Goal: Information Seeking & Learning: Learn about a topic

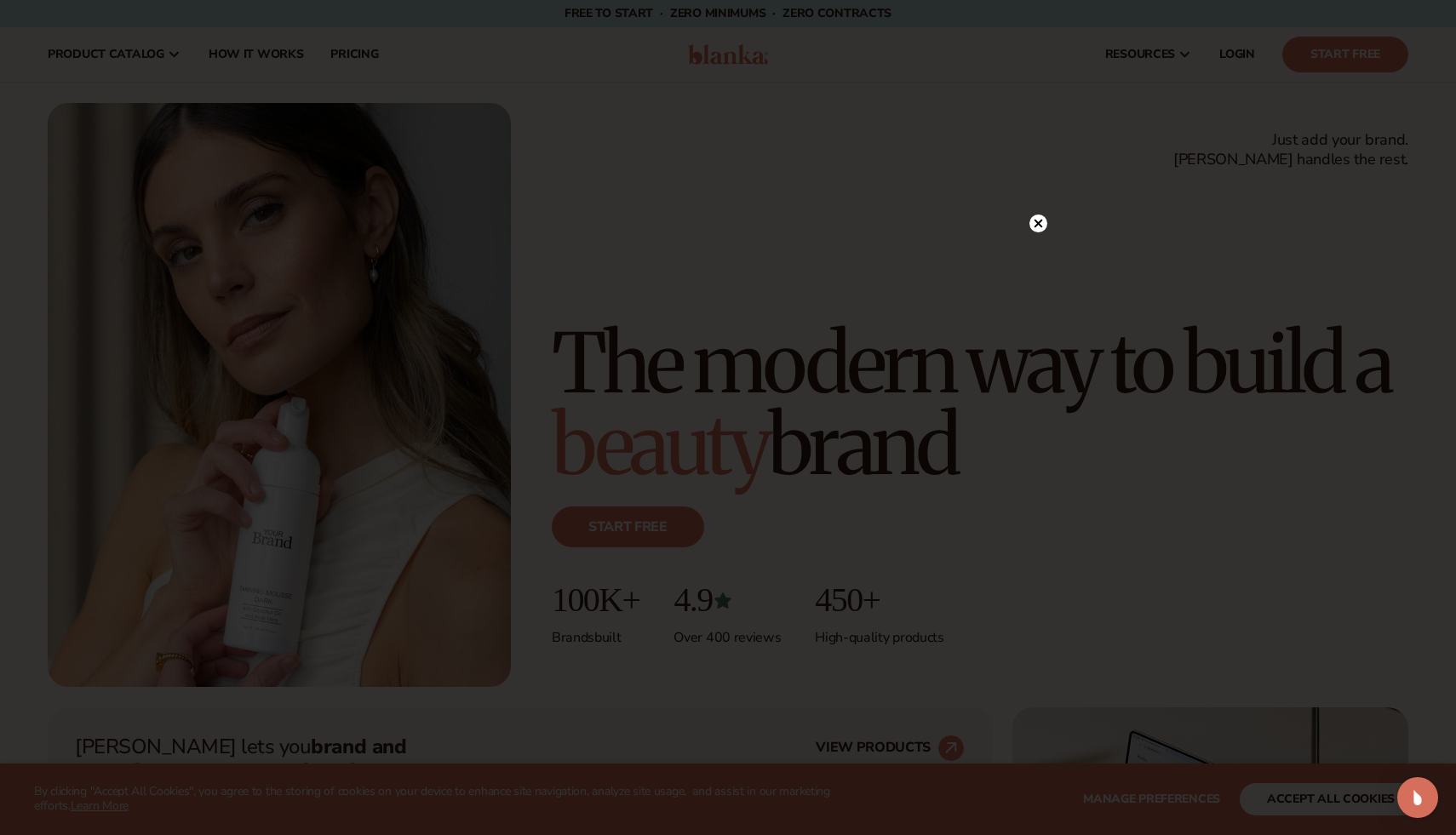
click at [1040, 226] on icon at bounding box center [1039, 224] width 9 height 9
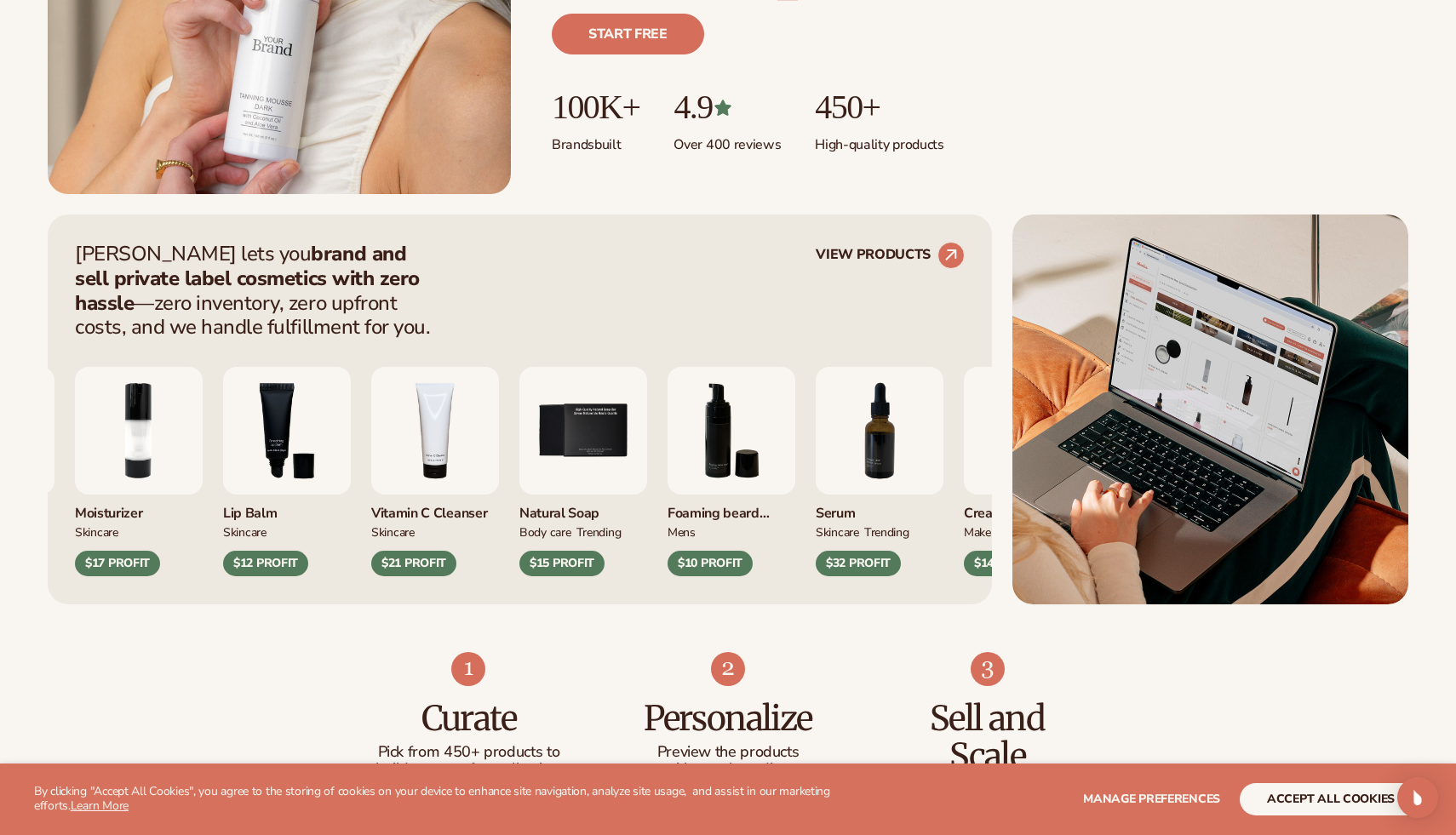
scroll to position [495, 0]
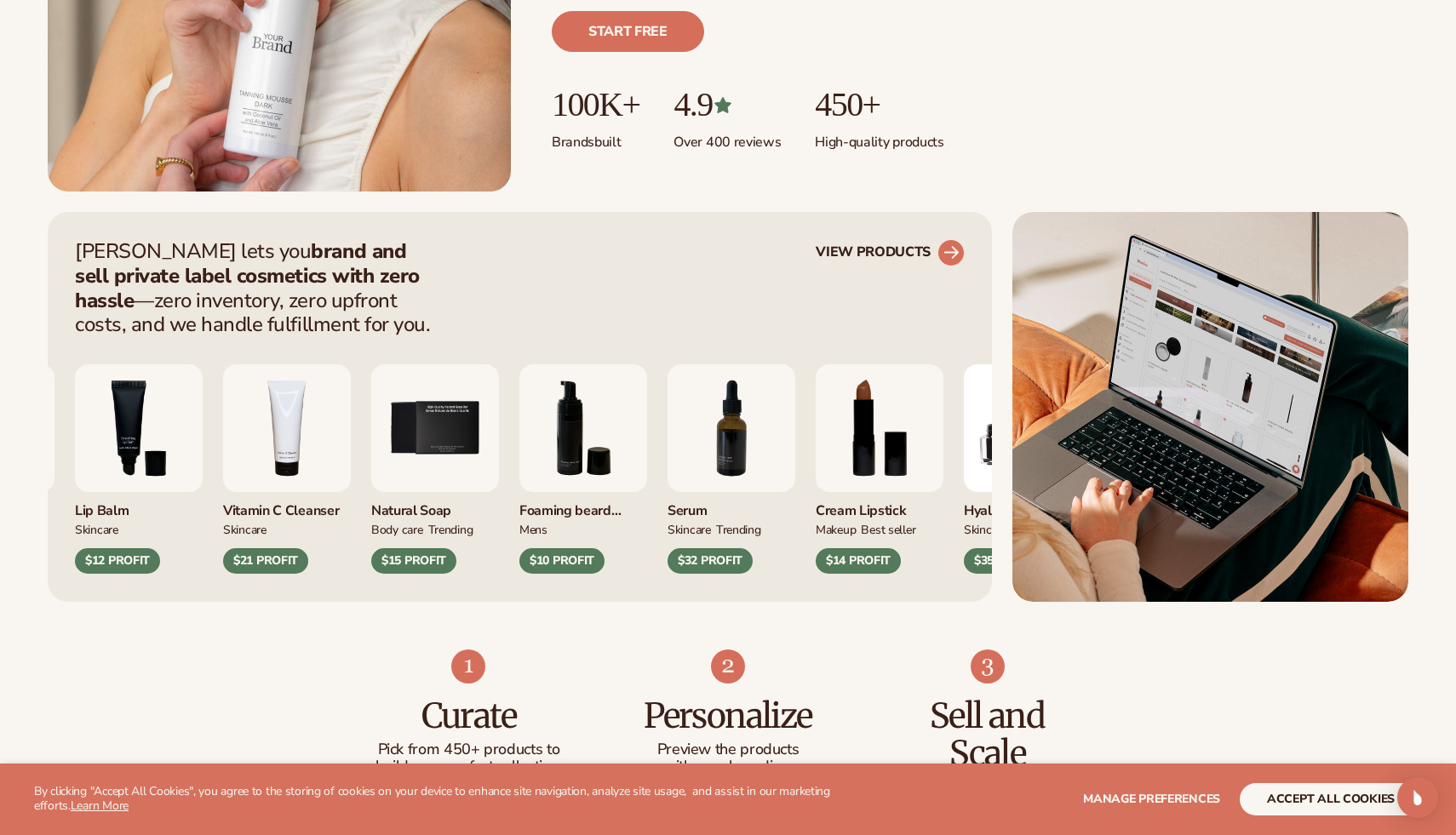
click at [918, 249] on link "VIEW PRODUCTS" at bounding box center [890, 252] width 149 height 27
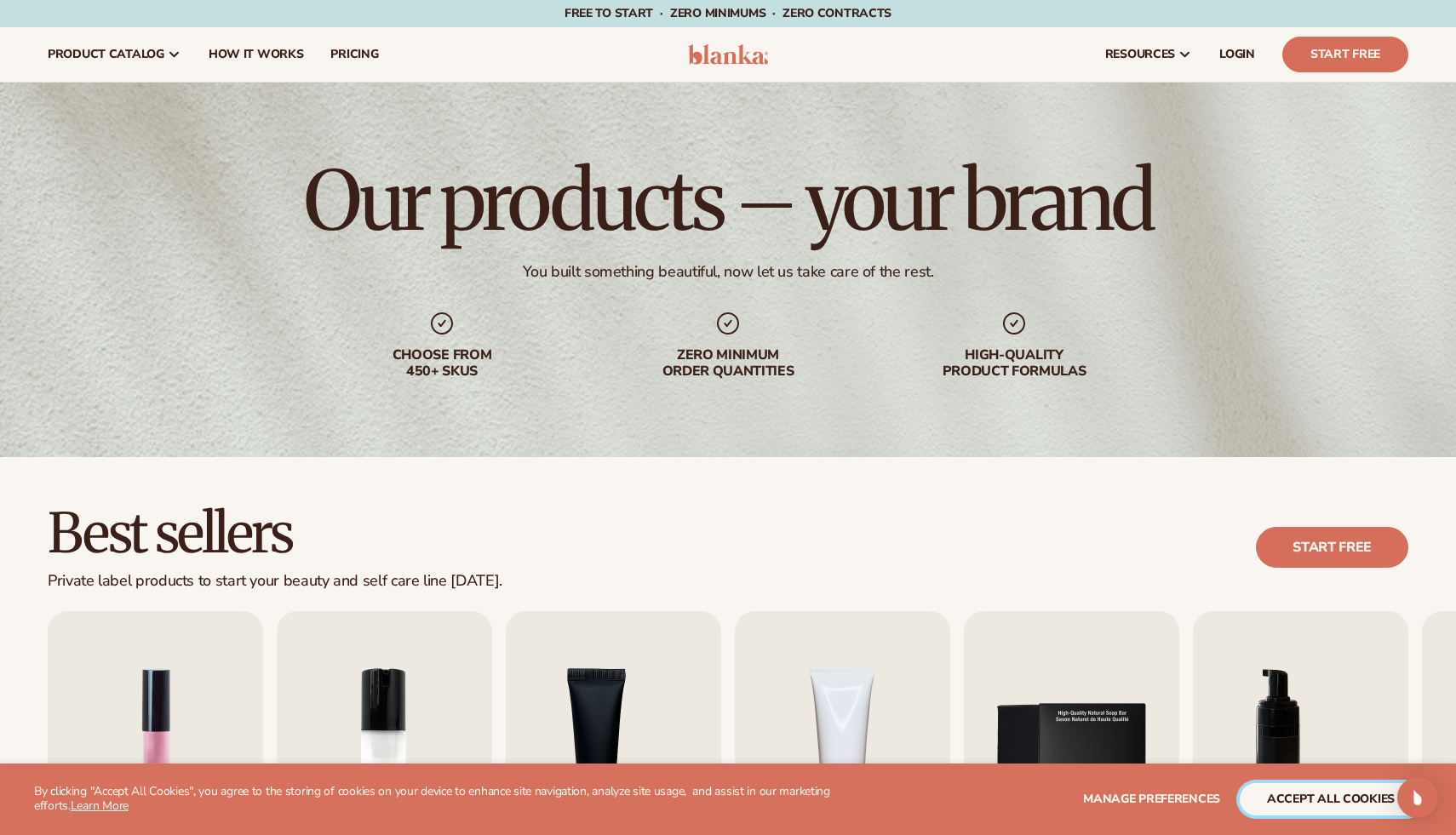
click at [1340, 792] on button "accept all cookies" at bounding box center [1331, 799] width 182 height 32
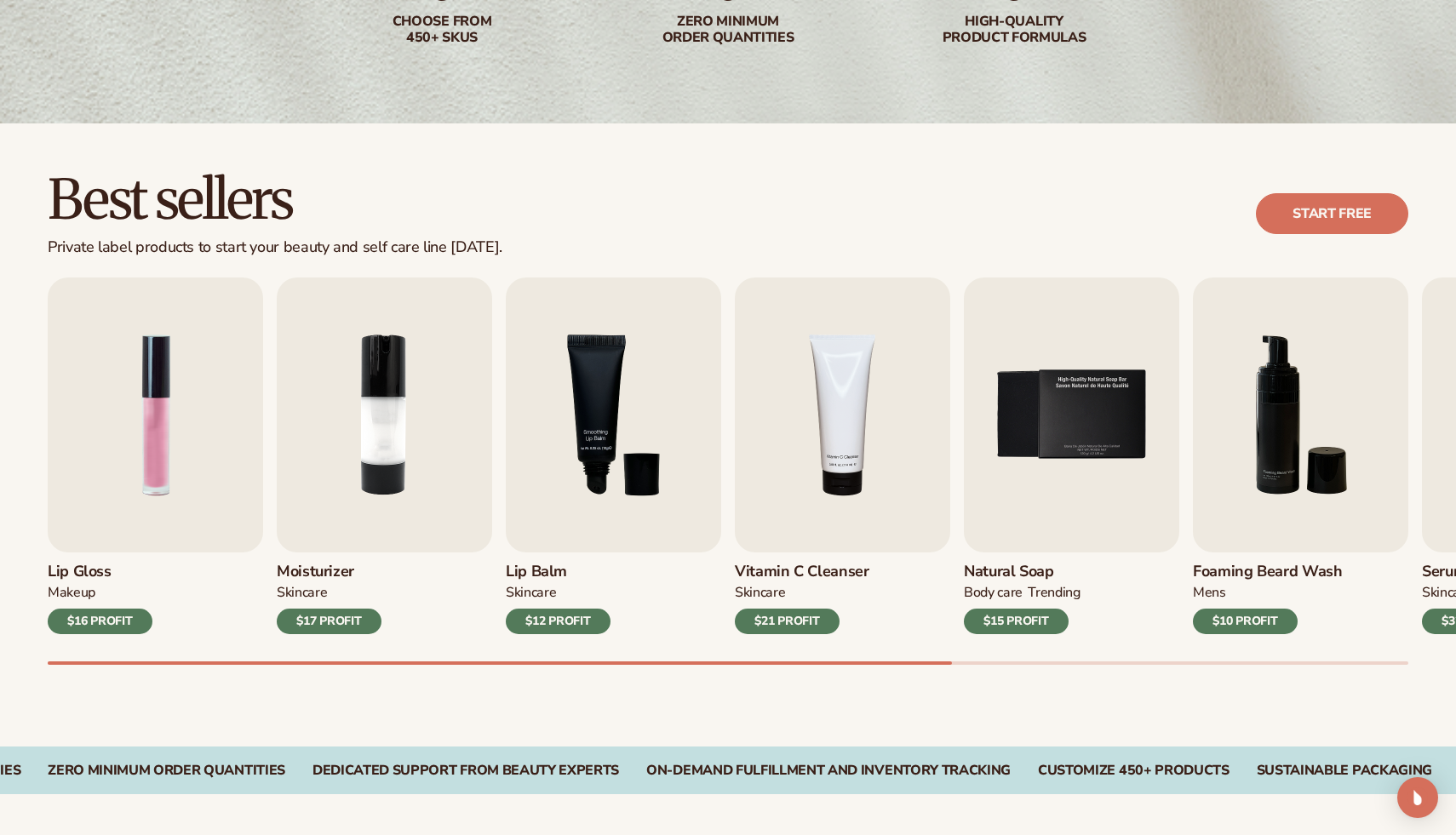
scroll to position [335, 0]
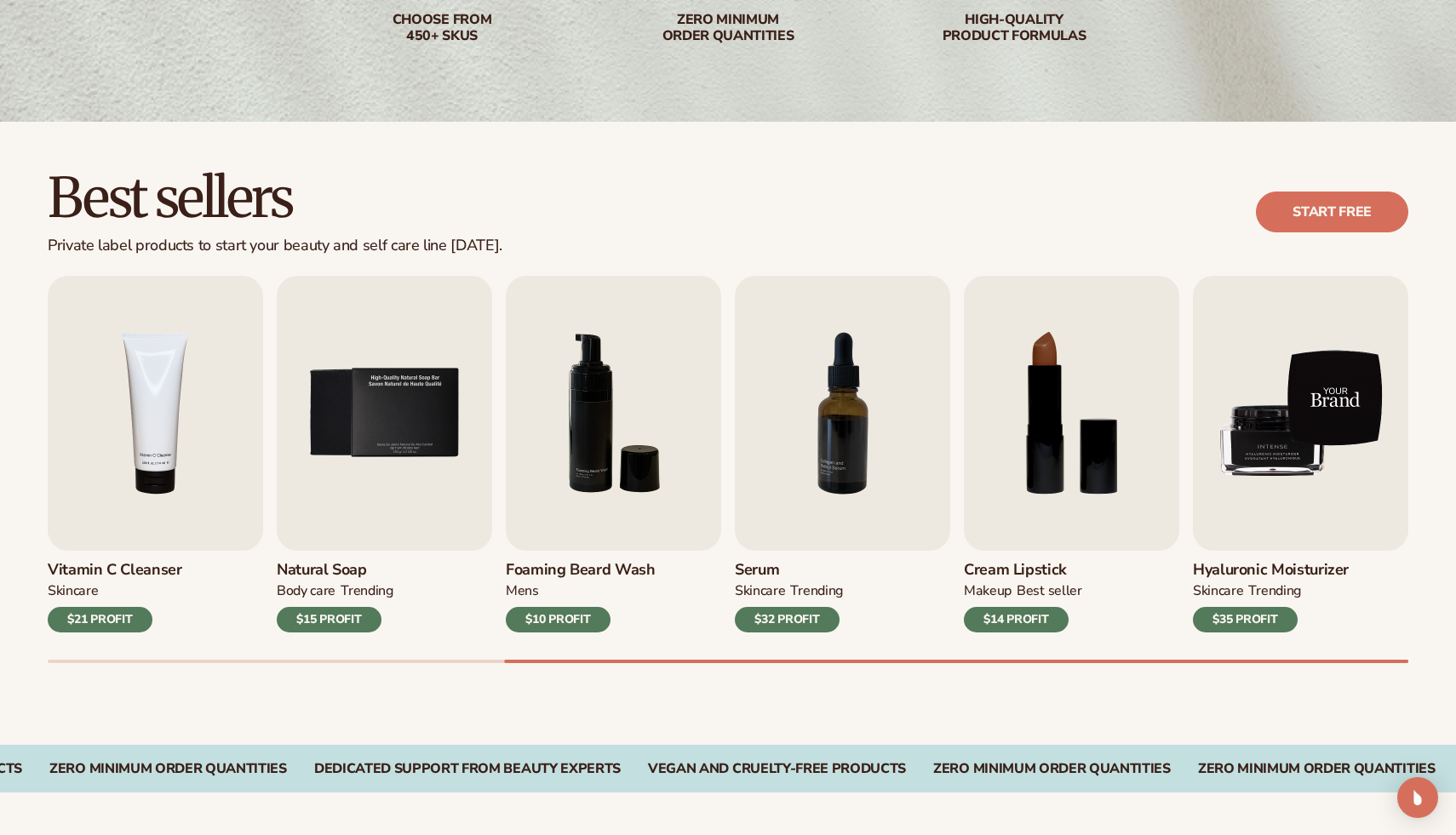
click at [1264, 432] on img "9 / 9" at bounding box center [1300, 414] width 215 height 275
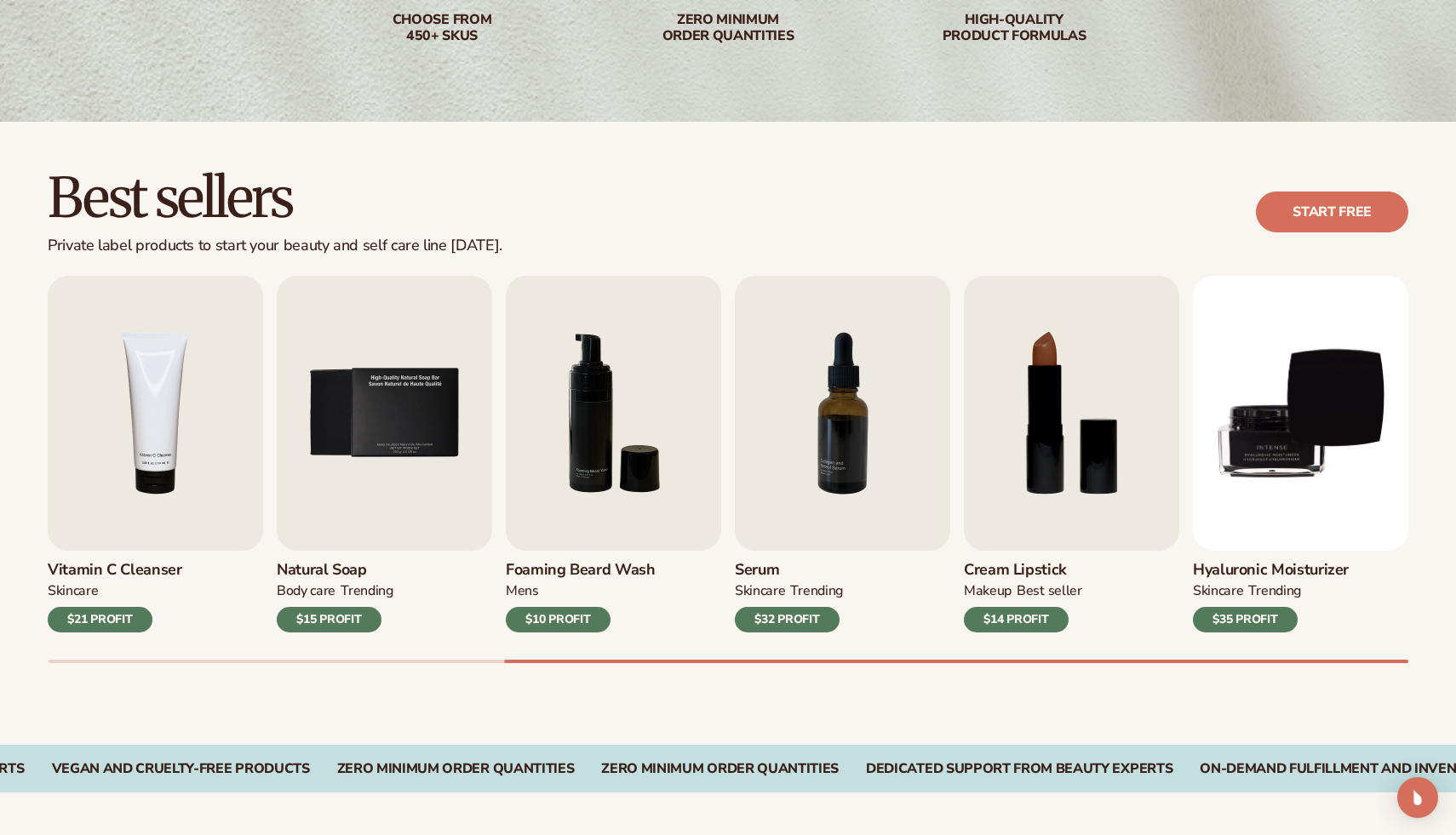
click at [1260, 624] on div "$35 PROFIT" at bounding box center [1245, 620] width 105 height 25
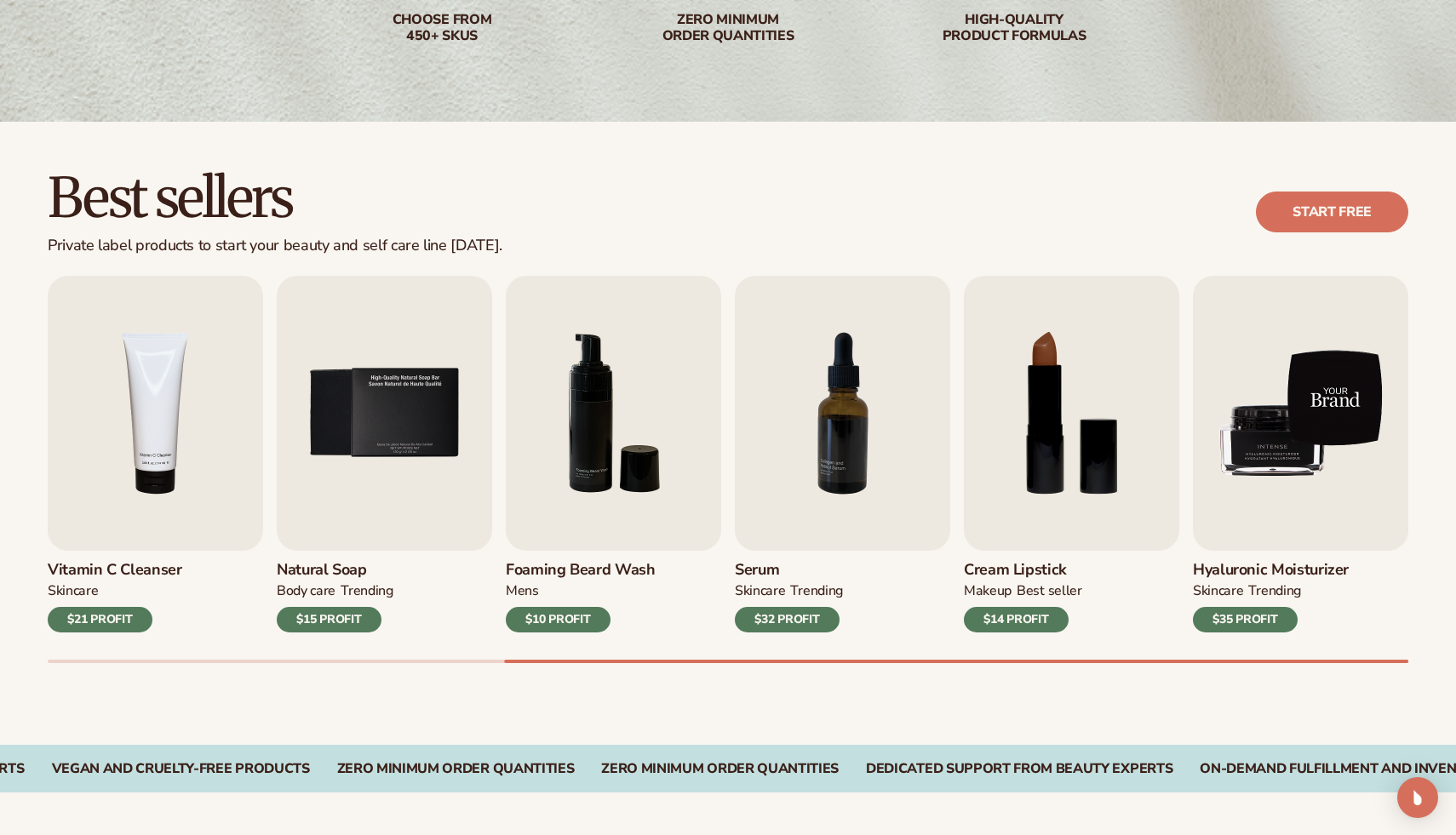
click at [1273, 466] on img "9 / 9" at bounding box center [1300, 414] width 215 height 275
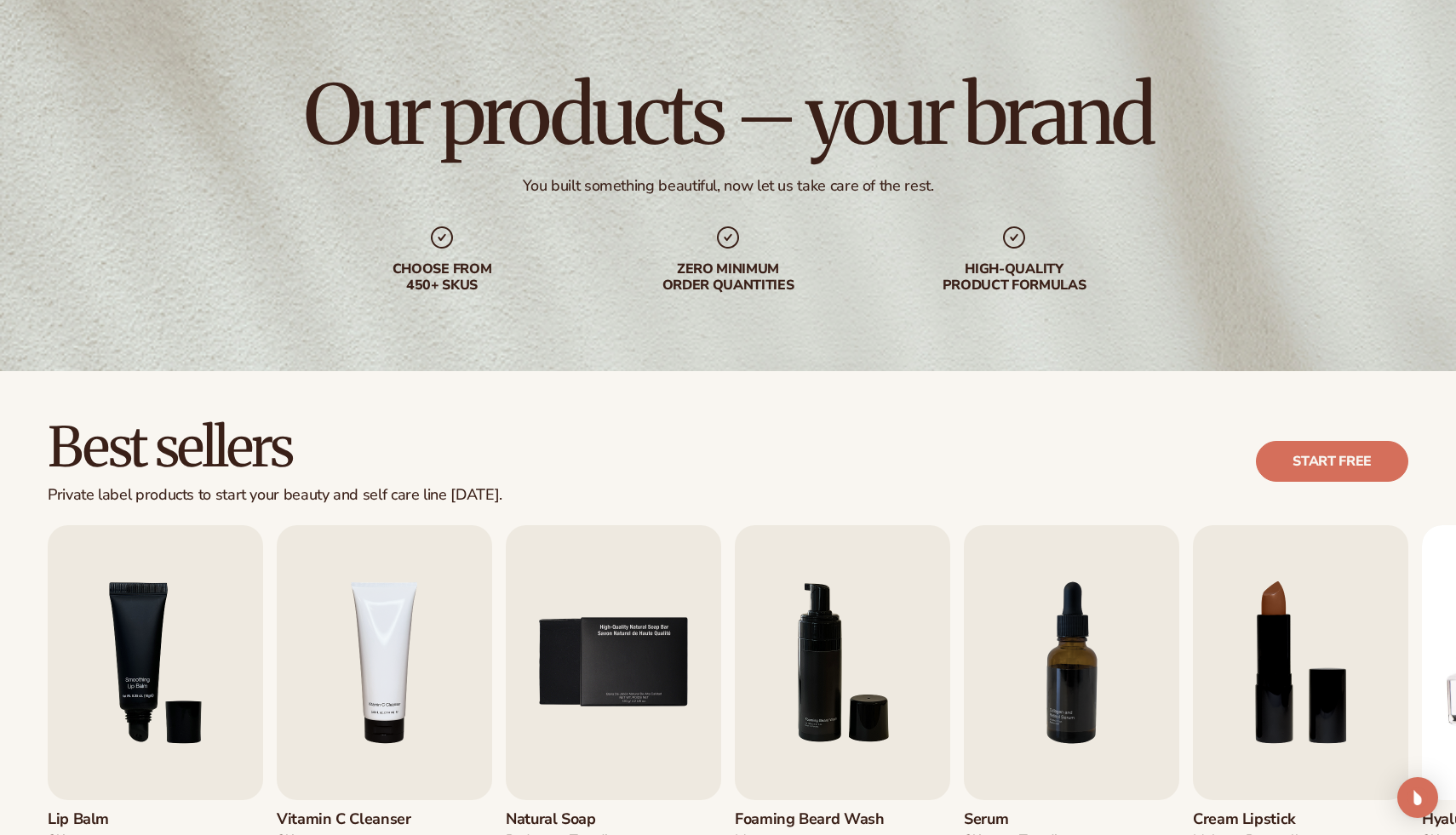
scroll to position [0, 0]
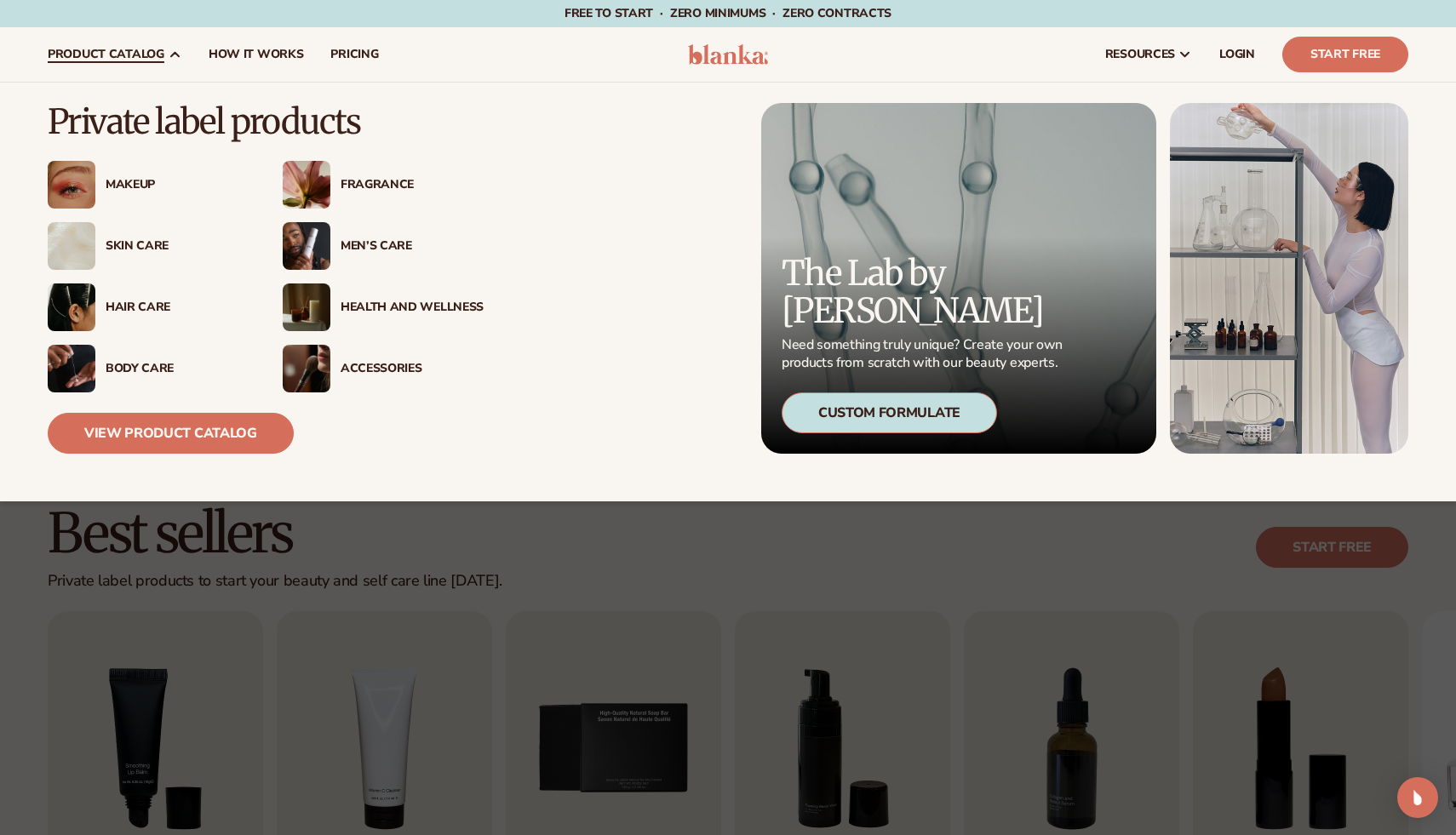
click at [148, 242] on div "Skin Care" at bounding box center [177, 246] width 143 height 15
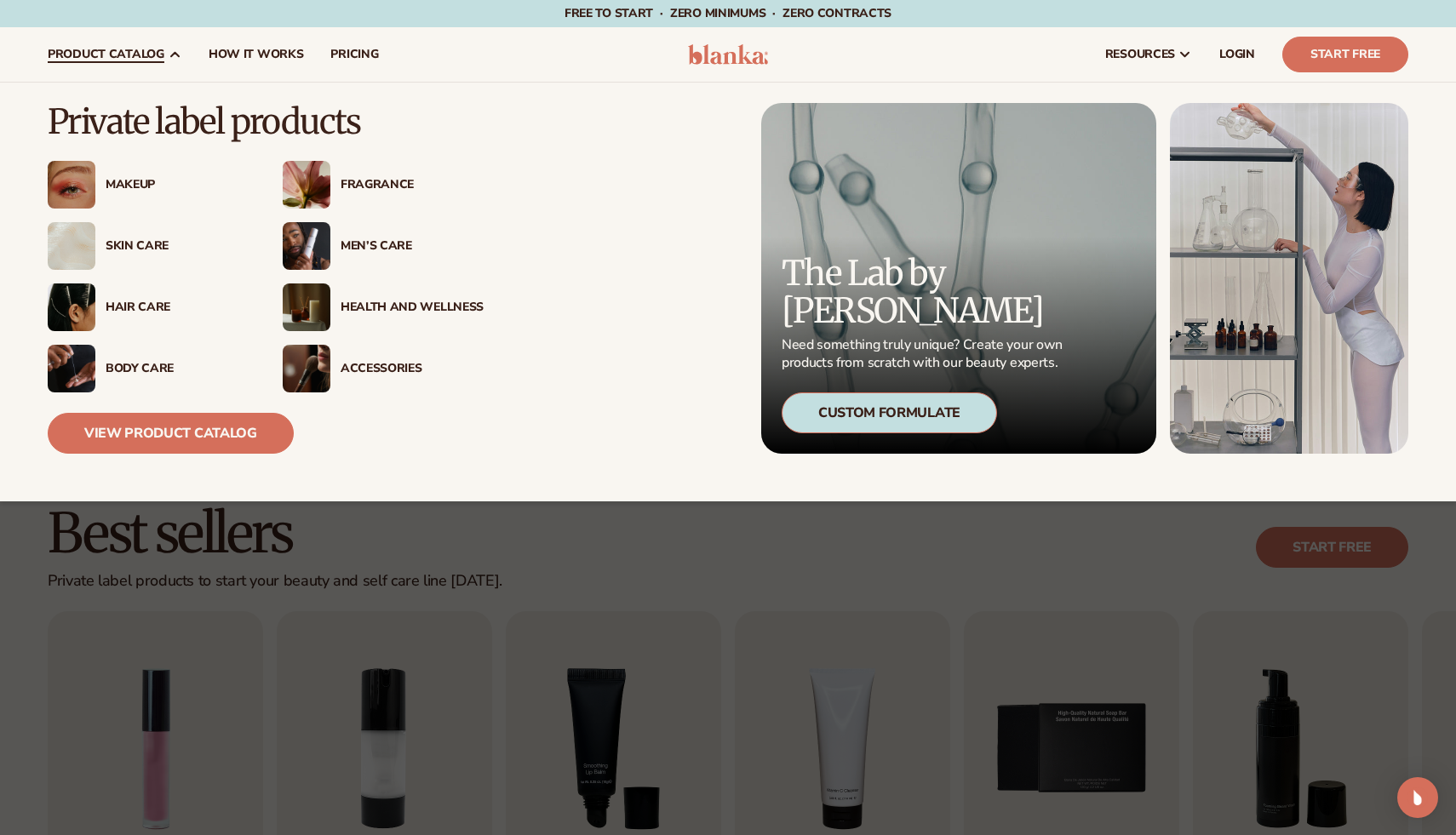
click at [390, 314] on div "Health And Wellness" at bounding box center [412, 308] width 143 height 15
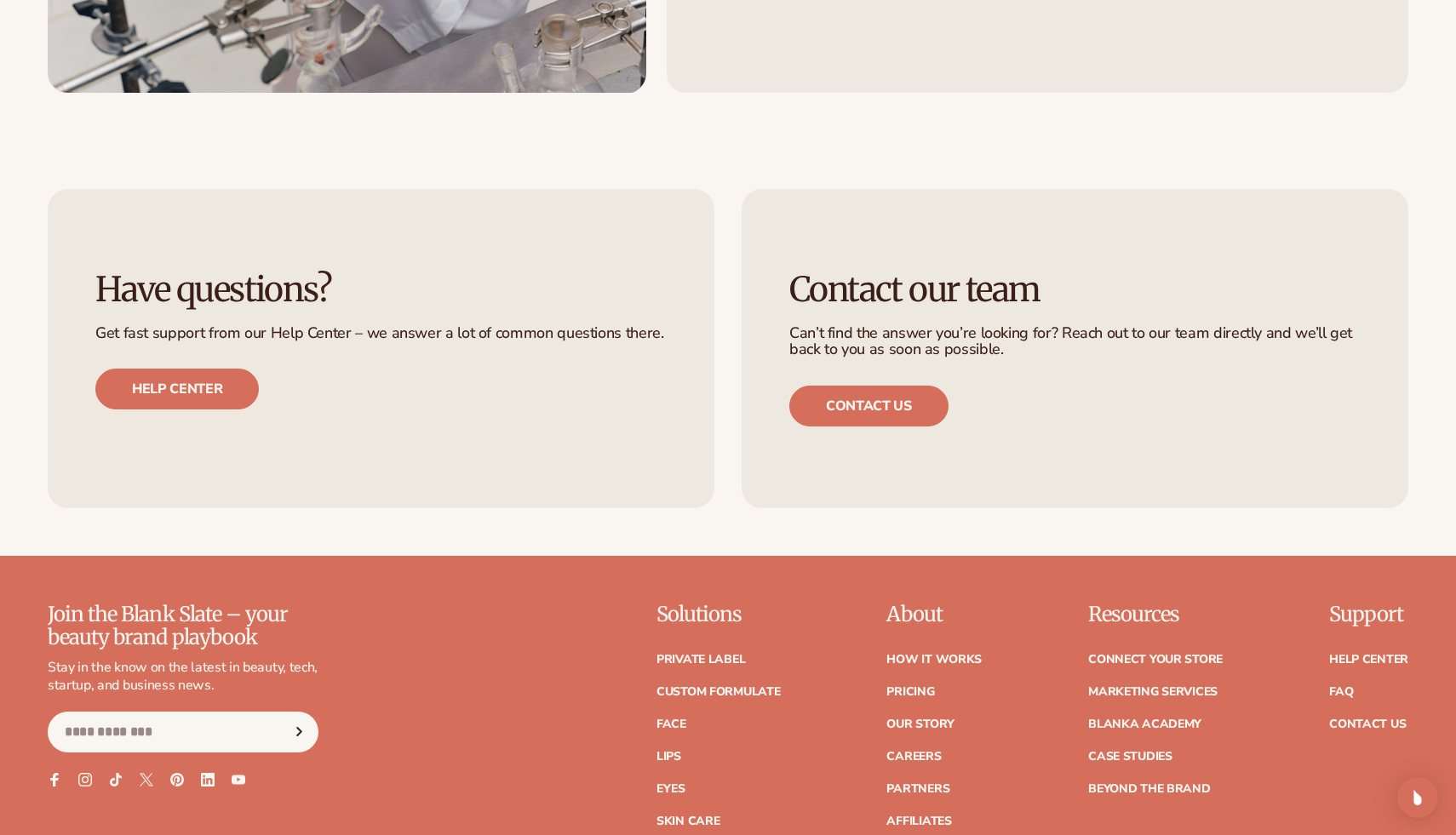
scroll to position [1968, 0]
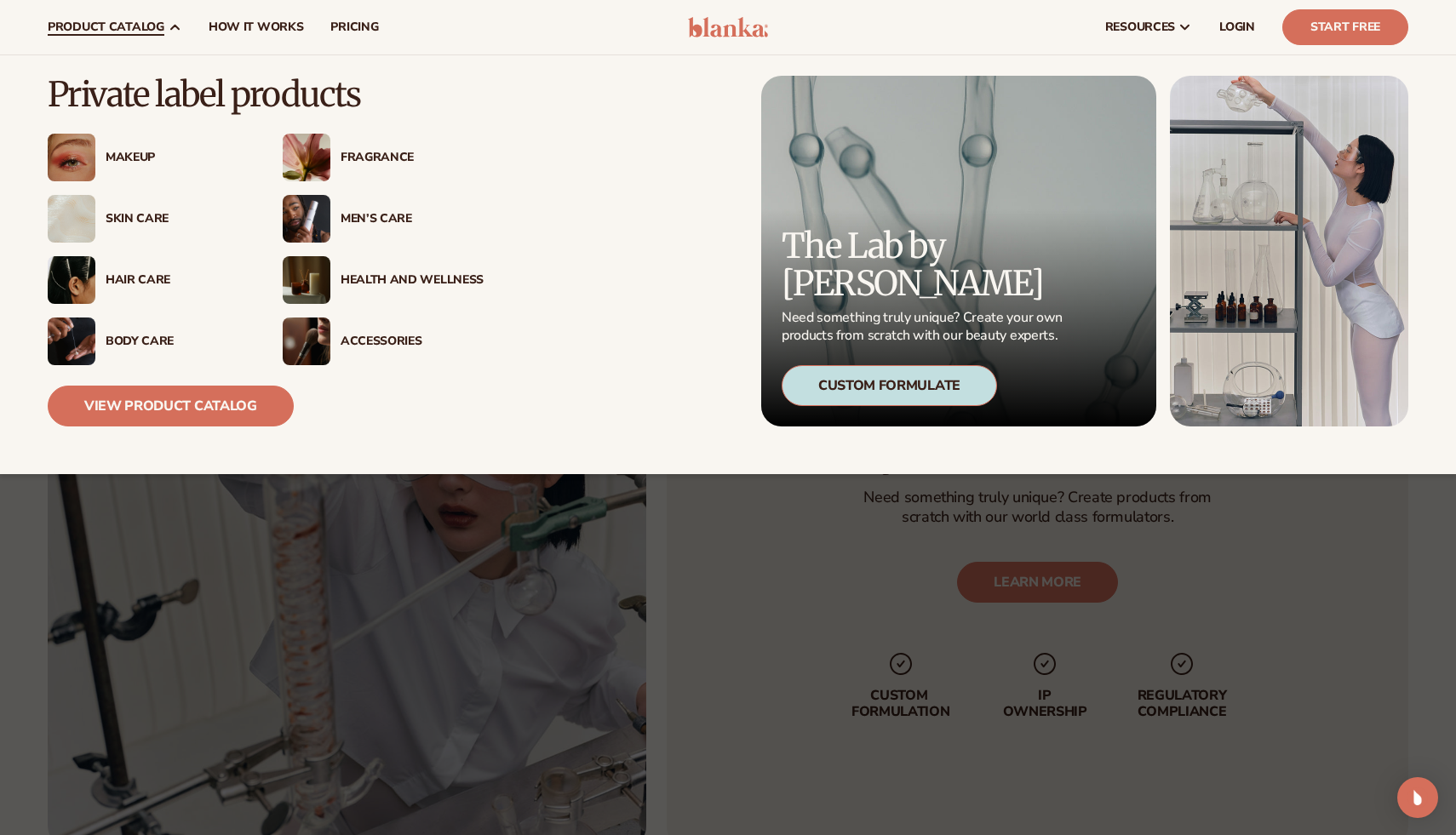
click at [129, 222] on div "Skin Care" at bounding box center [177, 219] width 143 height 15
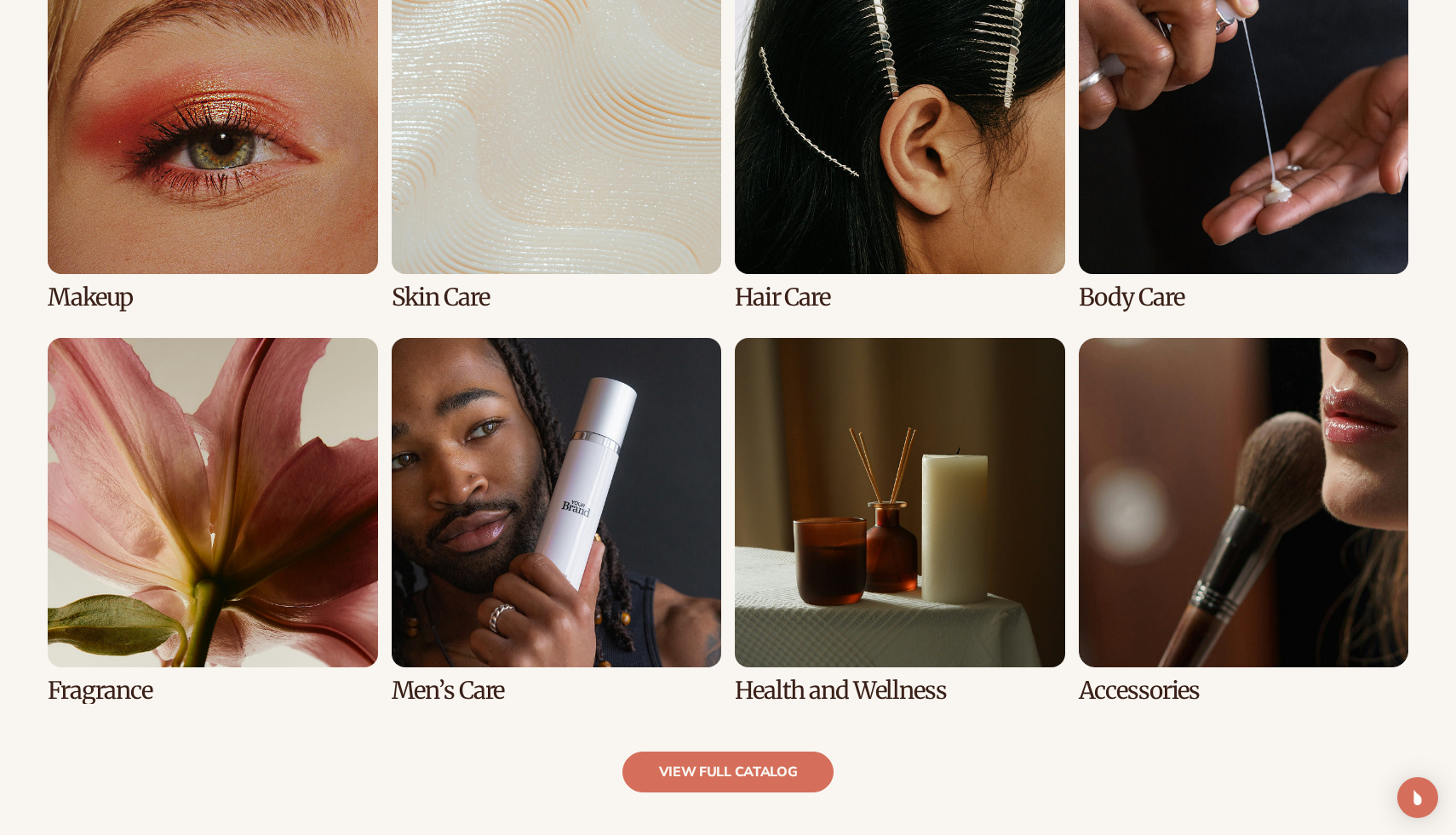
scroll to position [1357, 0]
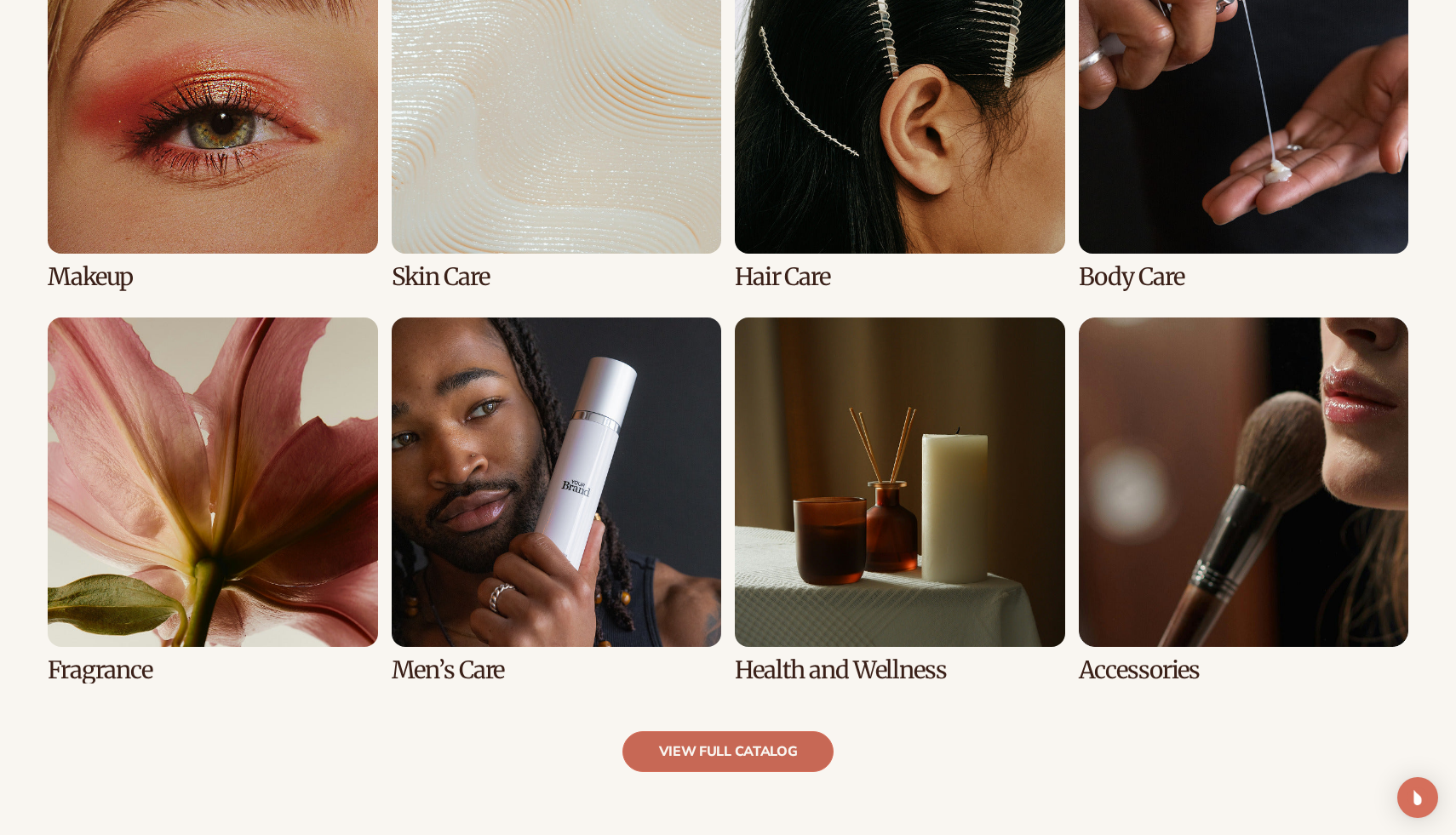
click at [718, 754] on link "view full catalog" at bounding box center [728, 752] width 212 height 41
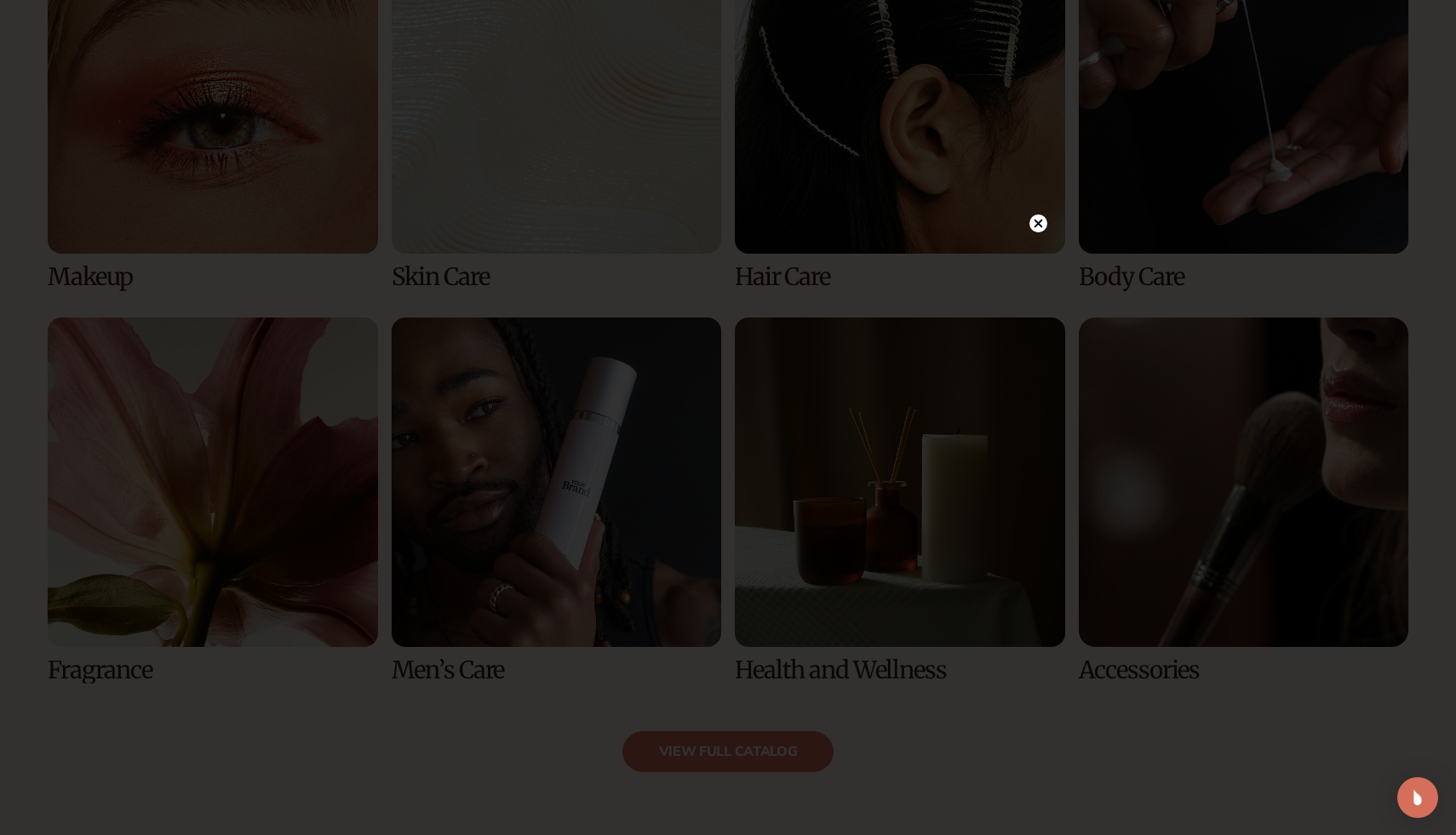
click at [1038, 220] on circle at bounding box center [1038, 223] width 18 height 18
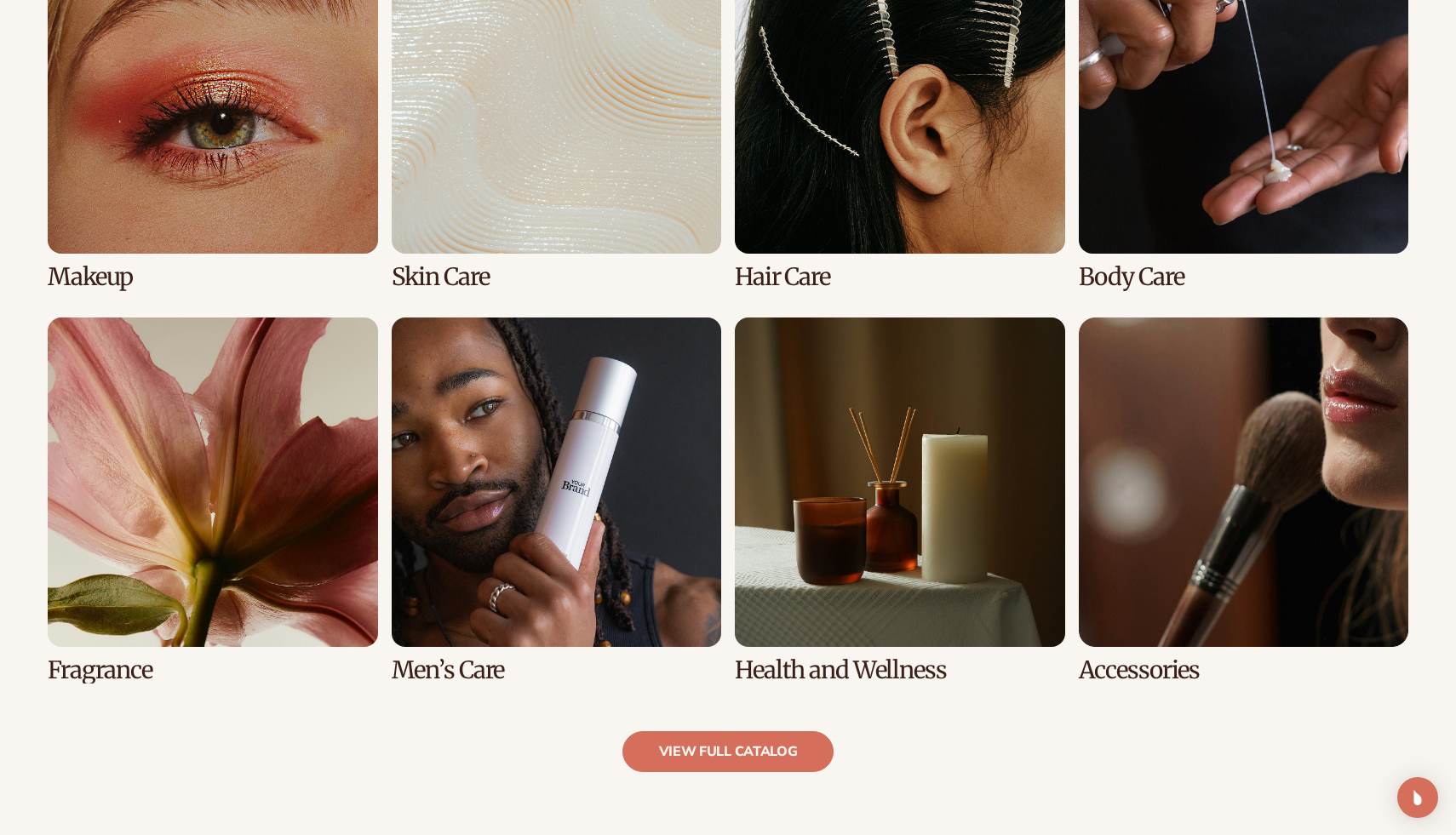
click at [553, 129] on link "2 / 8" at bounding box center [557, 107] width 330 height 366
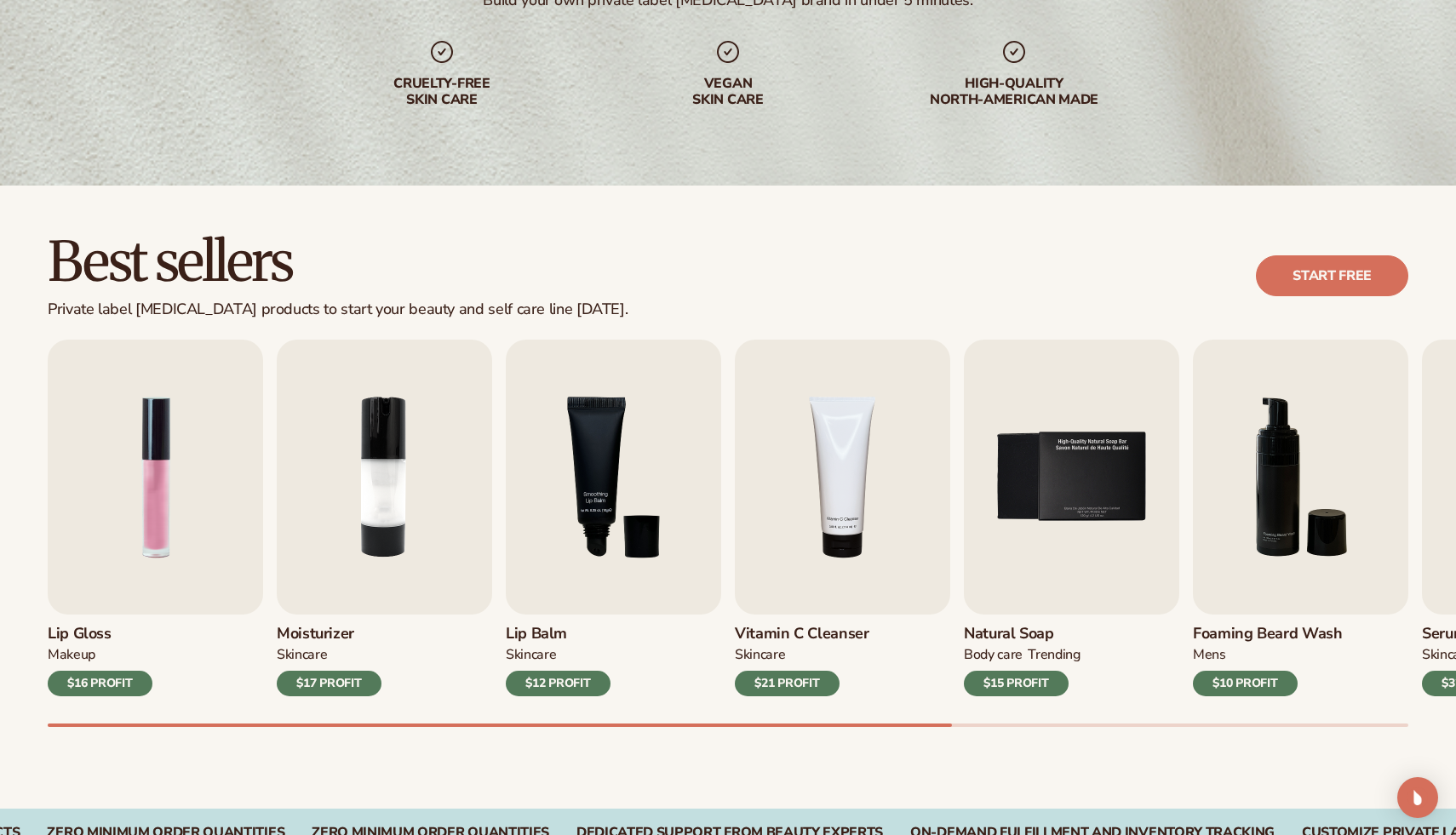
scroll to position [429, 0]
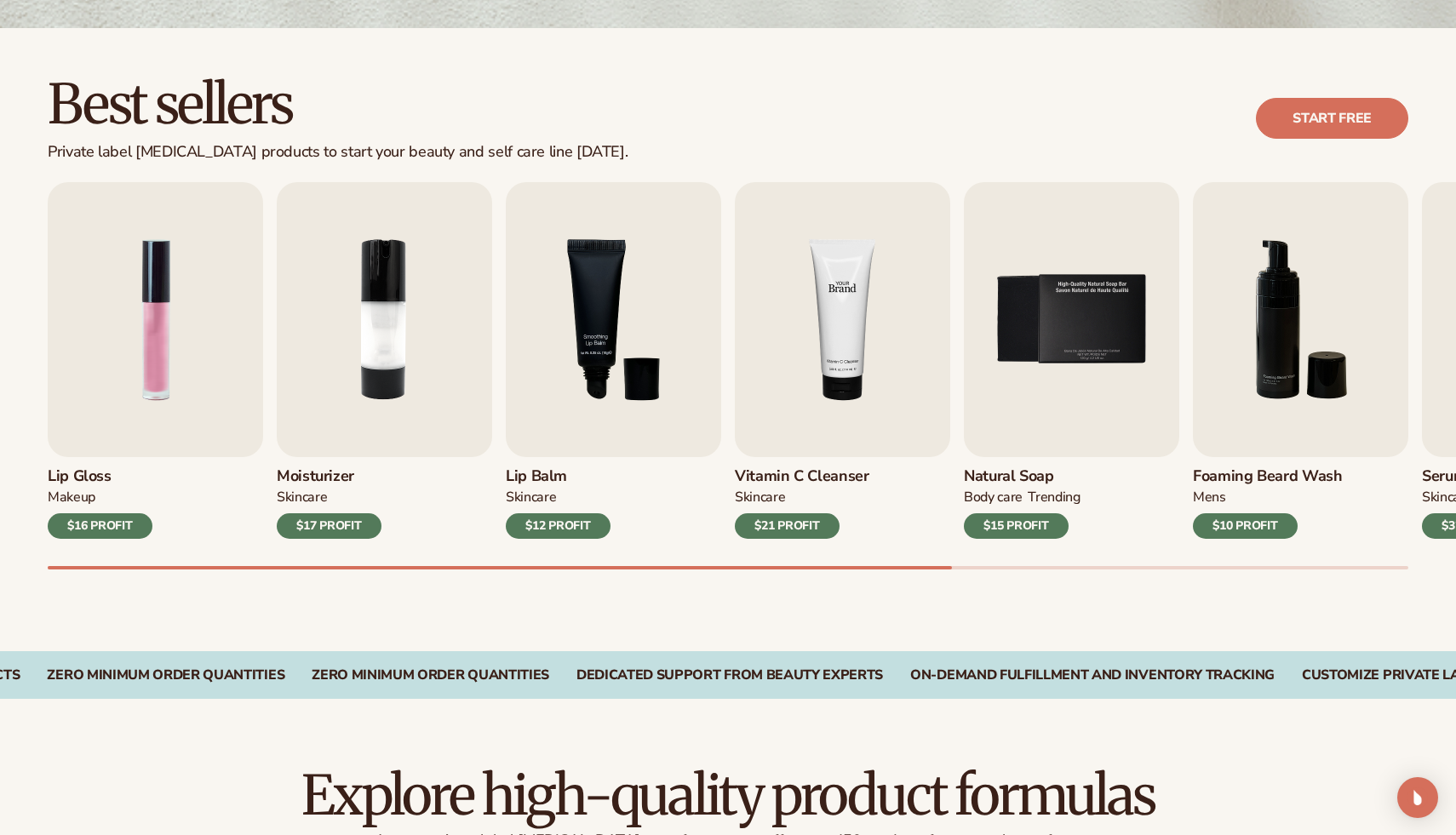
click at [751, 368] on img "4 / 9" at bounding box center [843, 320] width 215 height 275
click at [786, 413] on img "4 / 9" at bounding box center [843, 320] width 215 height 275
click at [766, 529] on div "$21 PROFIT" at bounding box center [787, 526] width 105 height 25
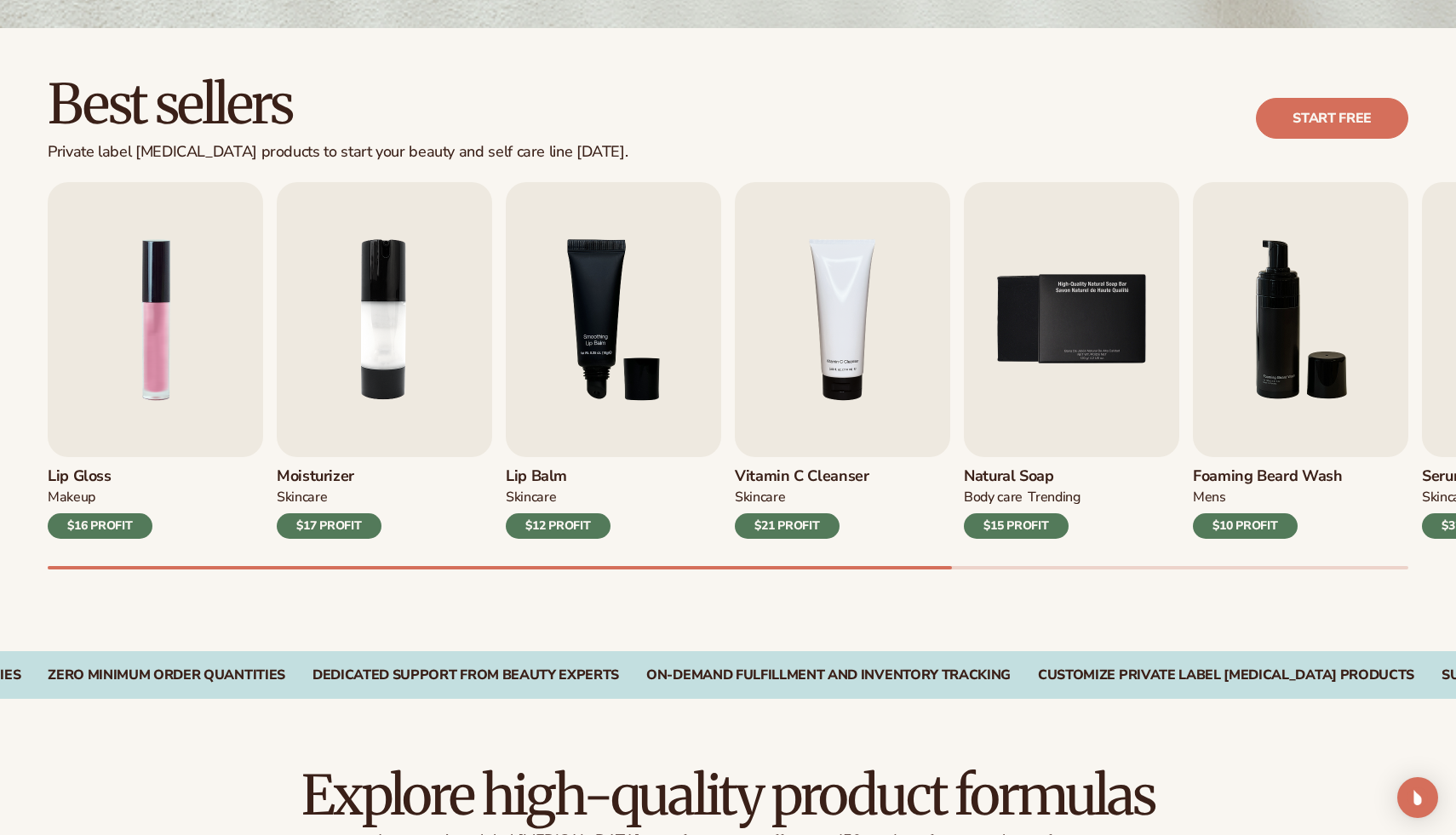
click at [544, 487] on h3 "Lip Balm" at bounding box center [558, 477] width 105 height 19
